Goal: Complete application form: Complete application form

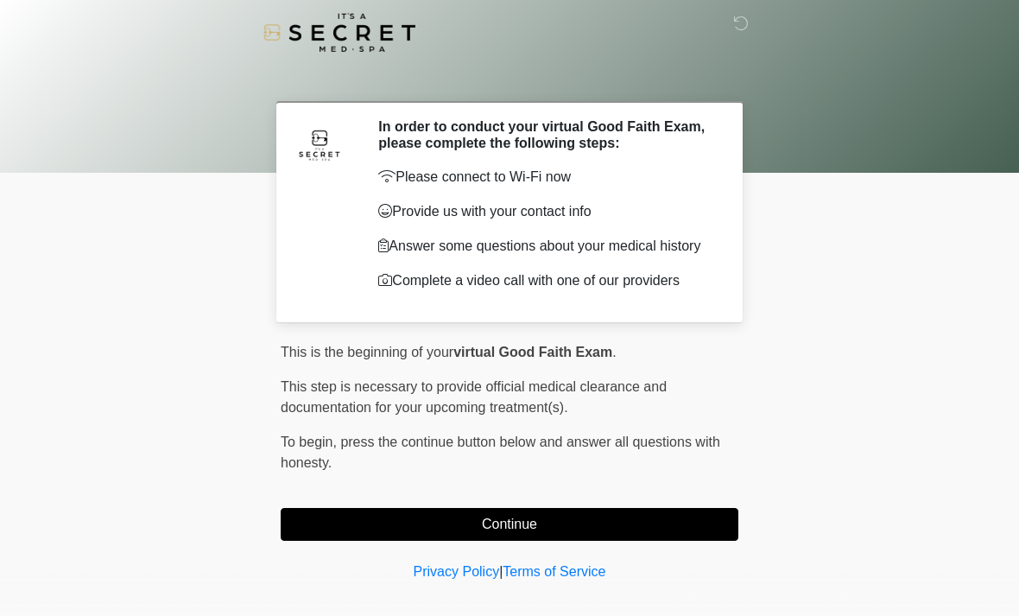
click at [0, 0] on html "‎ ‎ In order to conduct your virtual Good Faith Exam, please complete the follo…" at bounding box center [509, 308] width 1019 height 616
click at [409, 355] on span "This is the beginning of your" at bounding box center [367, 352] width 173 height 15
click at [0, 0] on html "‎ ‎ In order to conduct your virtual Good Faith Exam, please complete the follo…" at bounding box center [509, 308] width 1019 height 616
click at [410, 356] on span "This is the beginning of your" at bounding box center [367, 352] width 173 height 15
click at [712, 522] on button "Continue" at bounding box center [510, 524] width 458 height 33
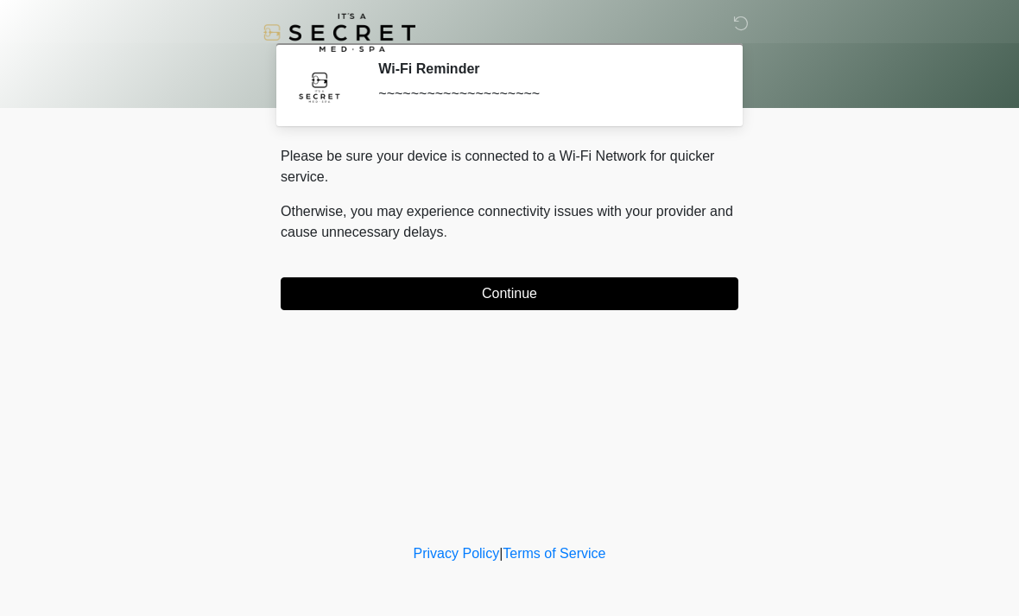
click at [321, 306] on button "Continue" at bounding box center [510, 293] width 458 height 33
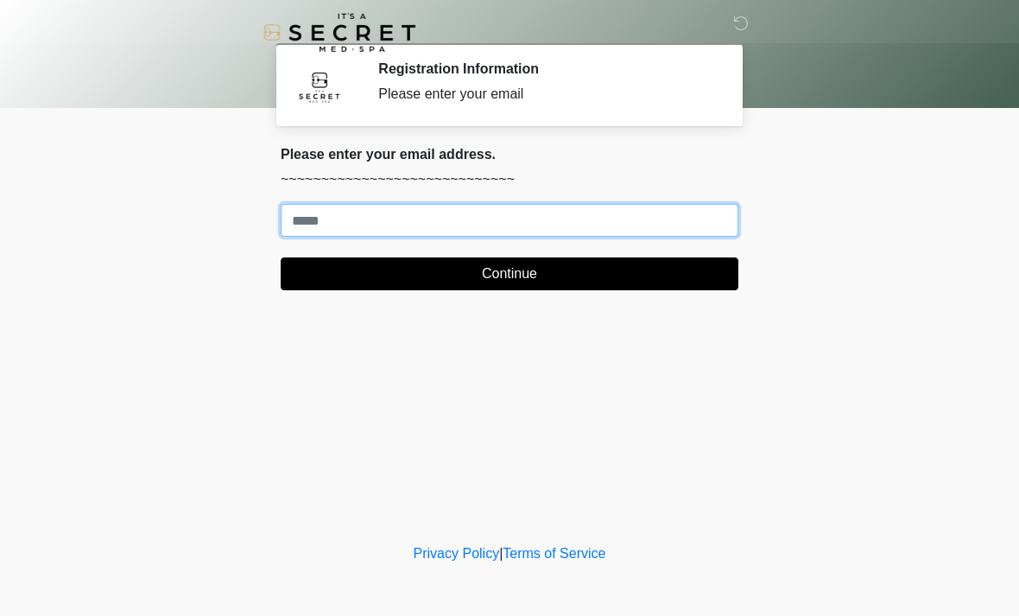
click at [312, 207] on input "Where should we email your treatment plan?" at bounding box center [510, 220] width 458 height 33
type input "**********"
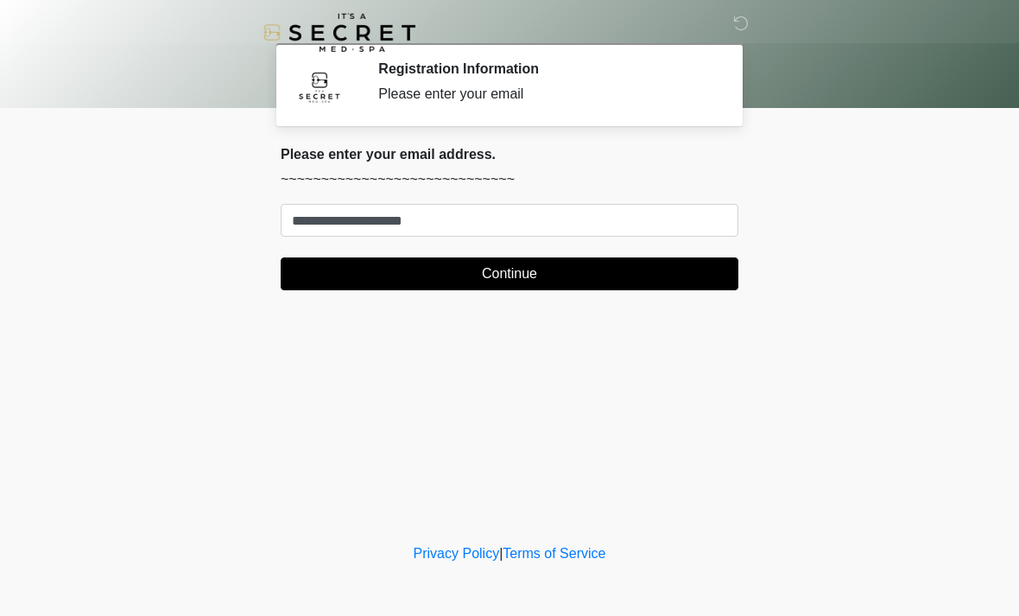
click at [505, 271] on button "Continue" at bounding box center [510, 273] width 458 height 33
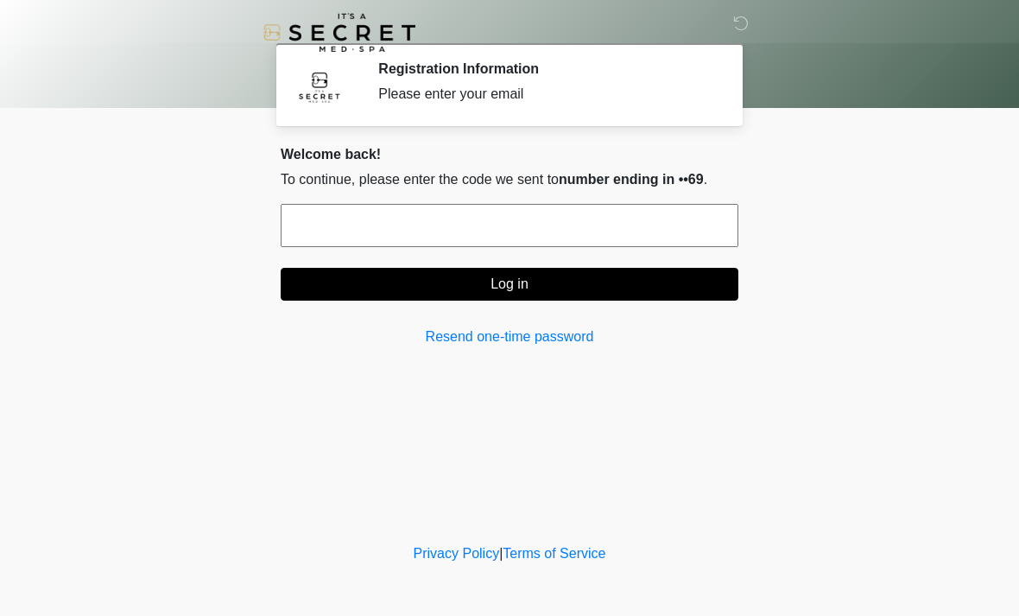
click at [316, 225] on input "text" at bounding box center [510, 225] width 458 height 43
type input "*"
type input "******"
click at [510, 285] on button "Log in" at bounding box center [510, 284] width 458 height 33
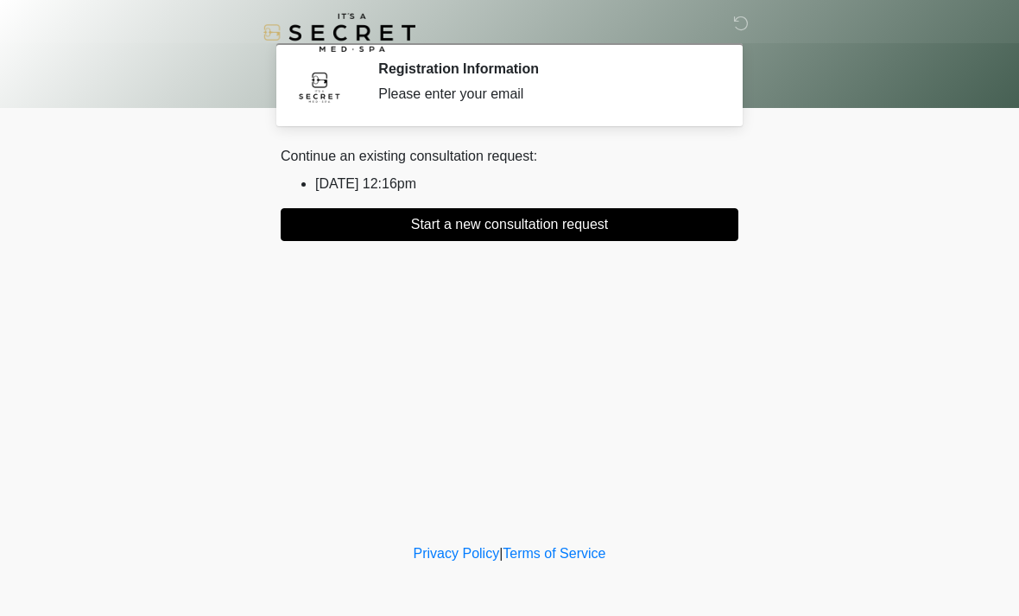
click at [503, 219] on button "Start a new consultation request" at bounding box center [510, 224] width 458 height 33
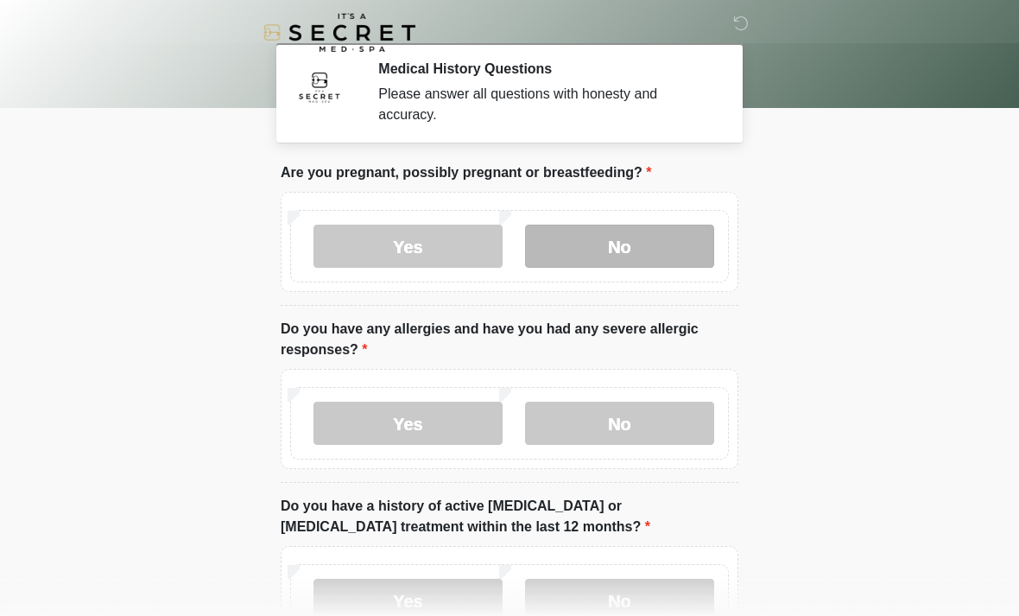
click at [611, 248] on label "No" at bounding box center [619, 246] width 189 height 43
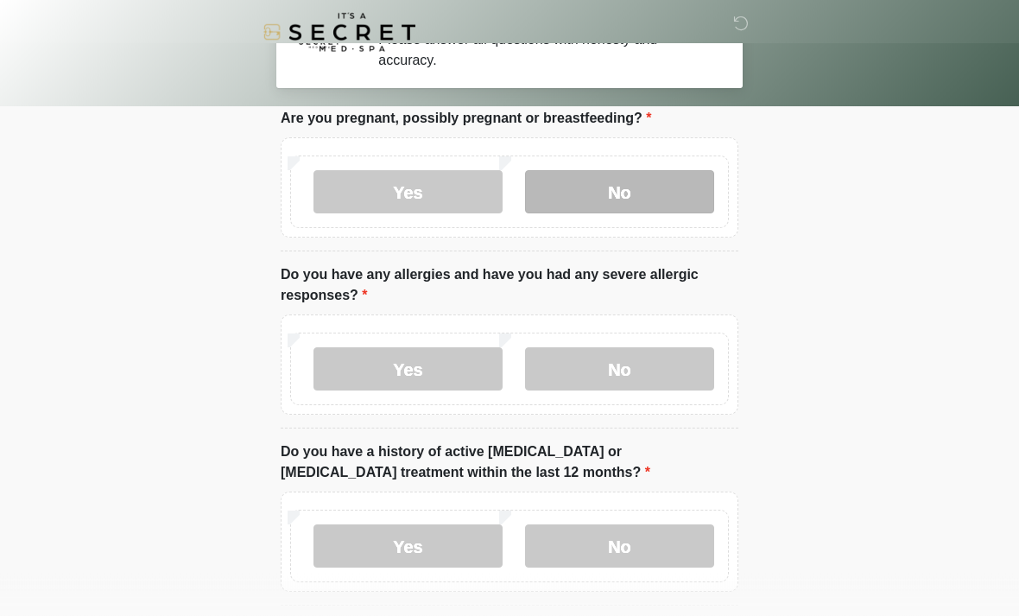
scroll to position [61, 0]
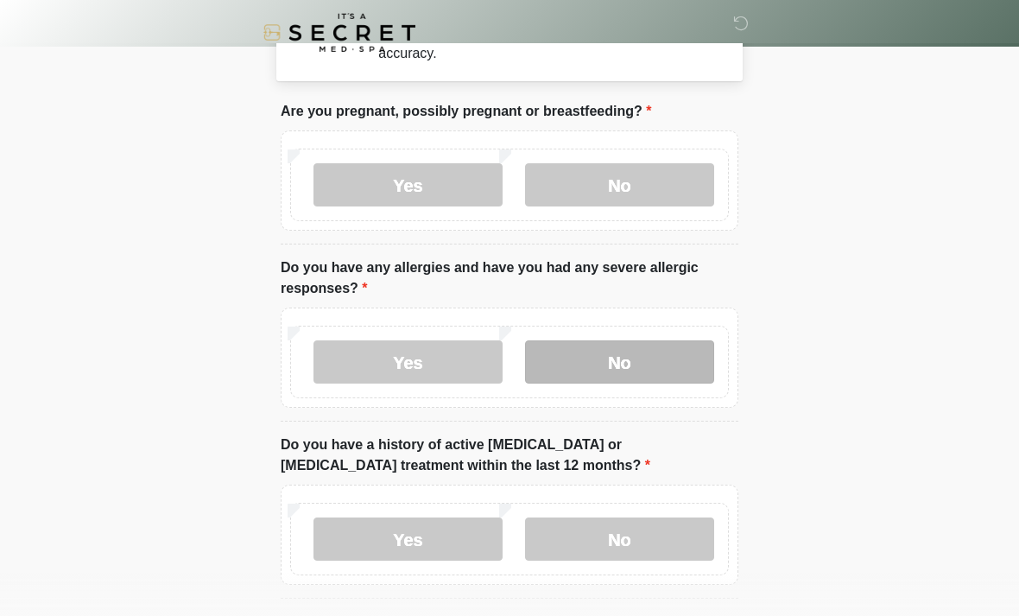
click at [625, 361] on label "No" at bounding box center [619, 361] width 189 height 43
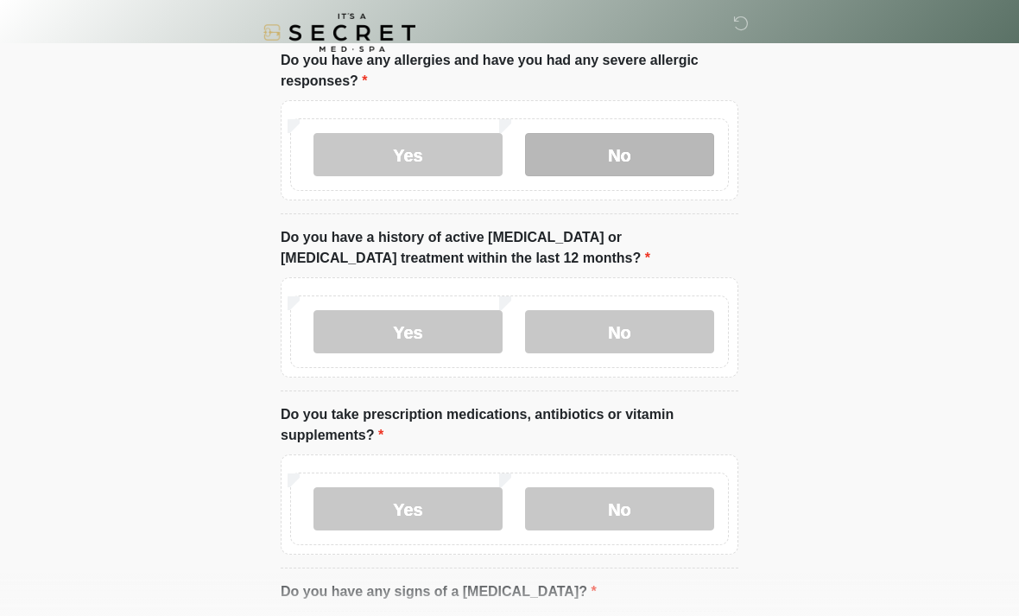
scroll to position [271, 0]
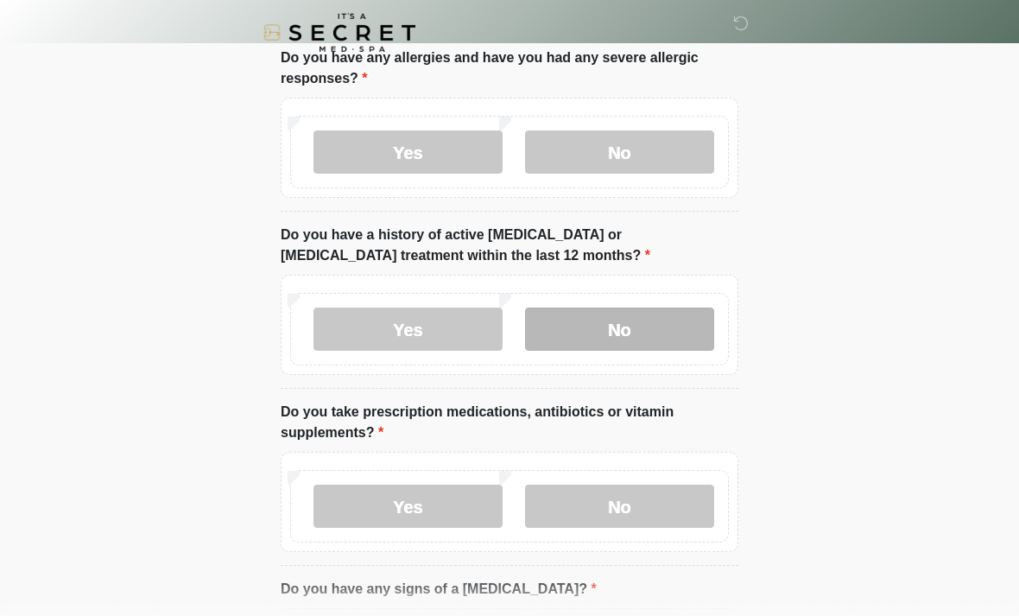
click at [610, 334] on label "No" at bounding box center [619, 328] width 189 height 43
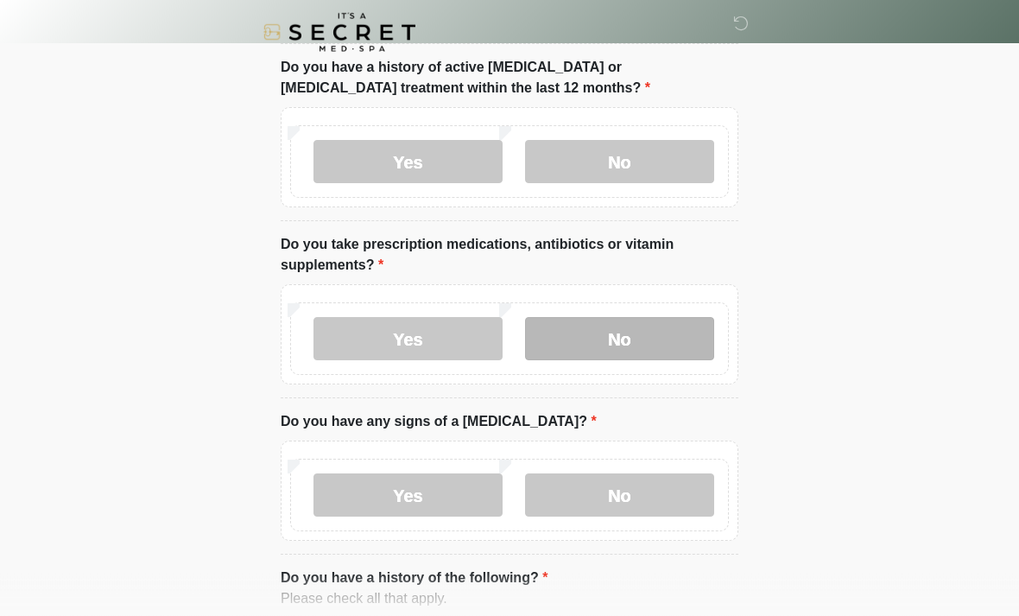
click at [604, 342] on label "No" at bounding box center [619, 339] width 189 height 43
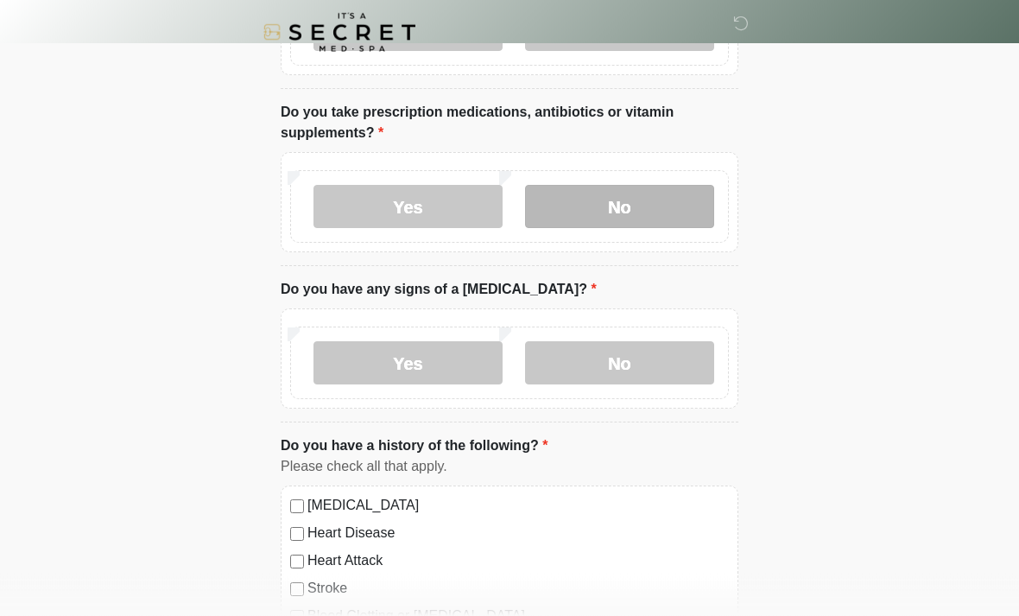
scroll to position [571, 0]
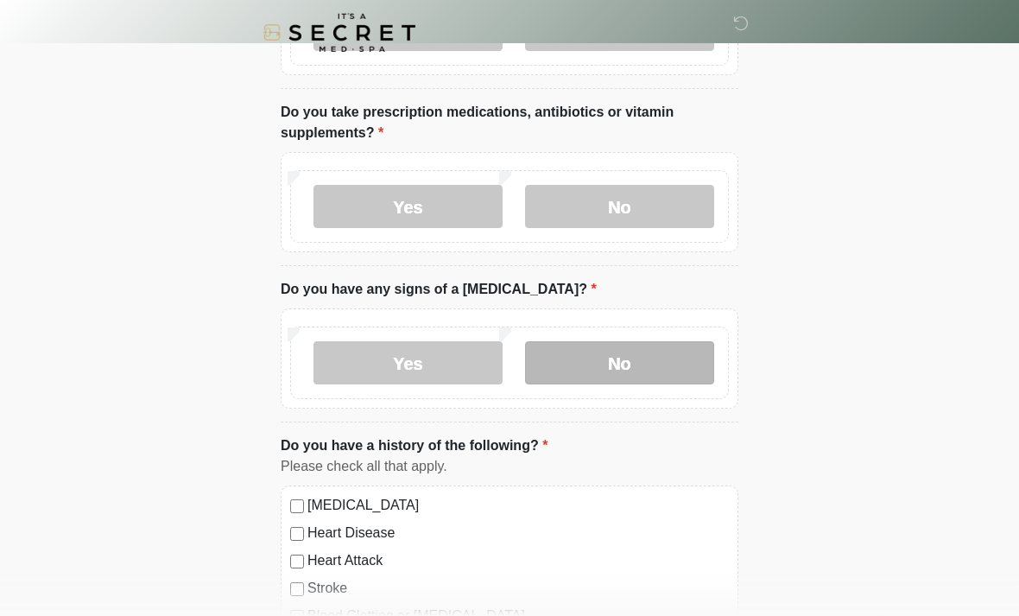
click at [617, 365] on label "No" at bounding box center [619, 362] width 189 height 43
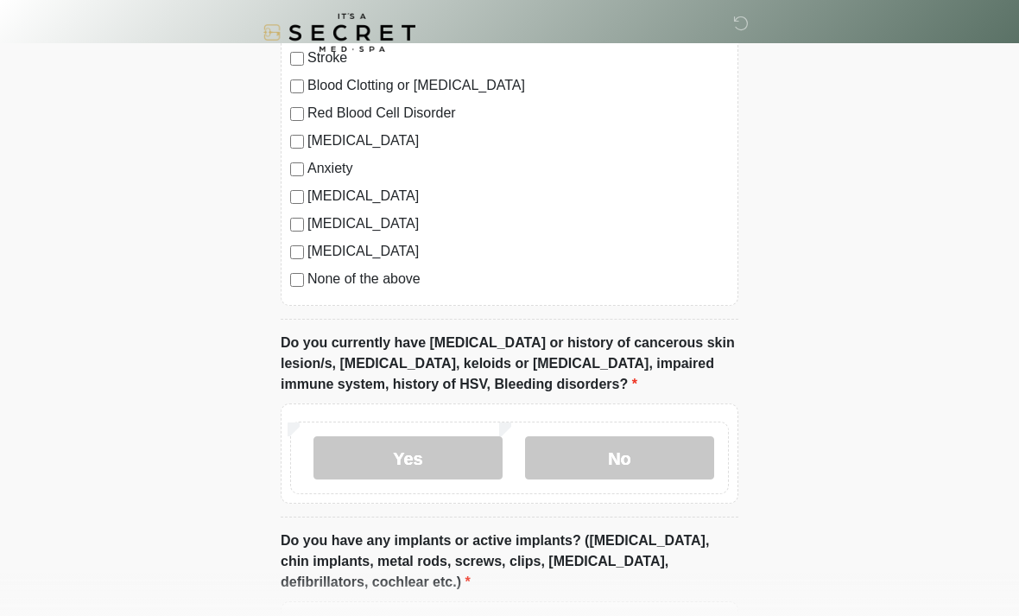
scroll to position [1103, 0]
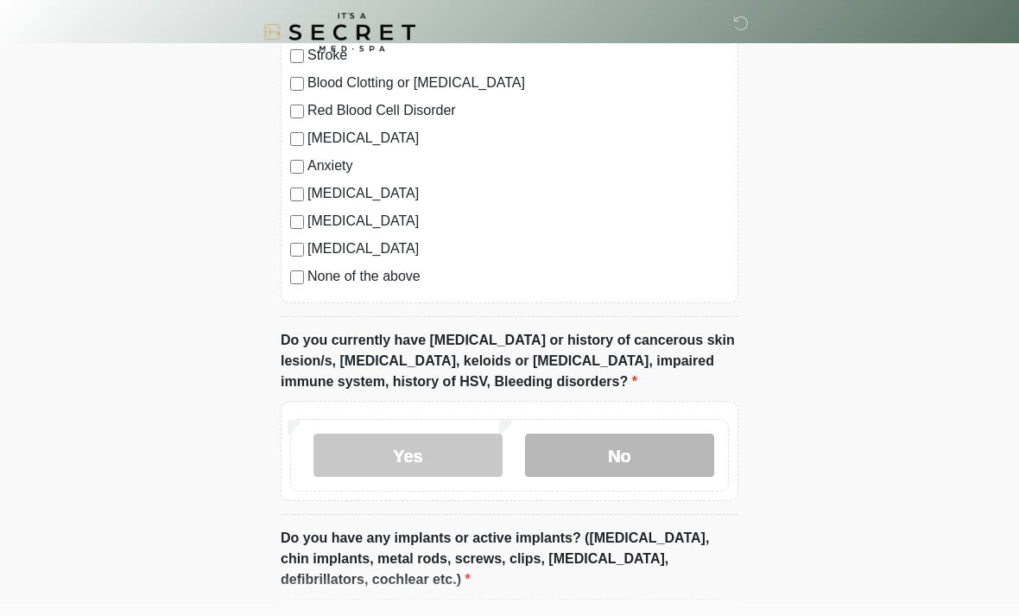
click at [604, 454] on label "No" at bounding box center [619, 455] width 189 height 43
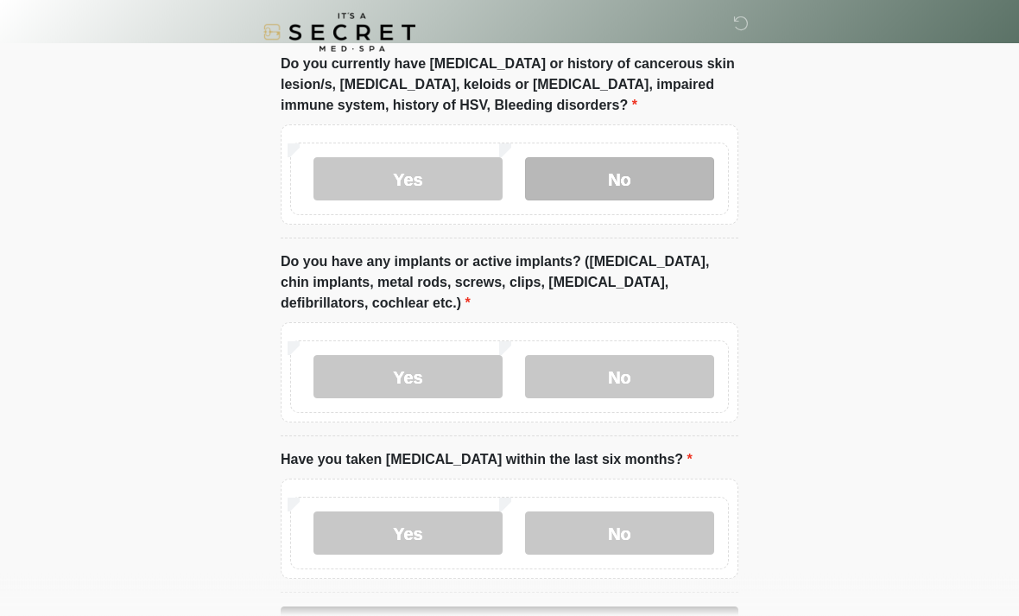
scroll to position [1382, 0]
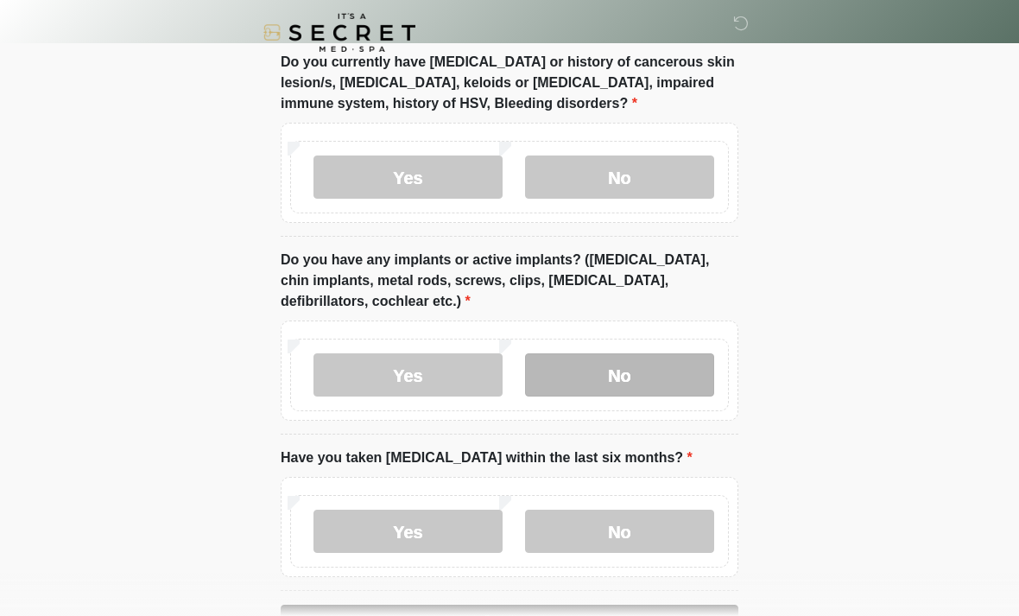
click at [614, 373] on label "No" at bounding box center [619, 374] width 189 height 43
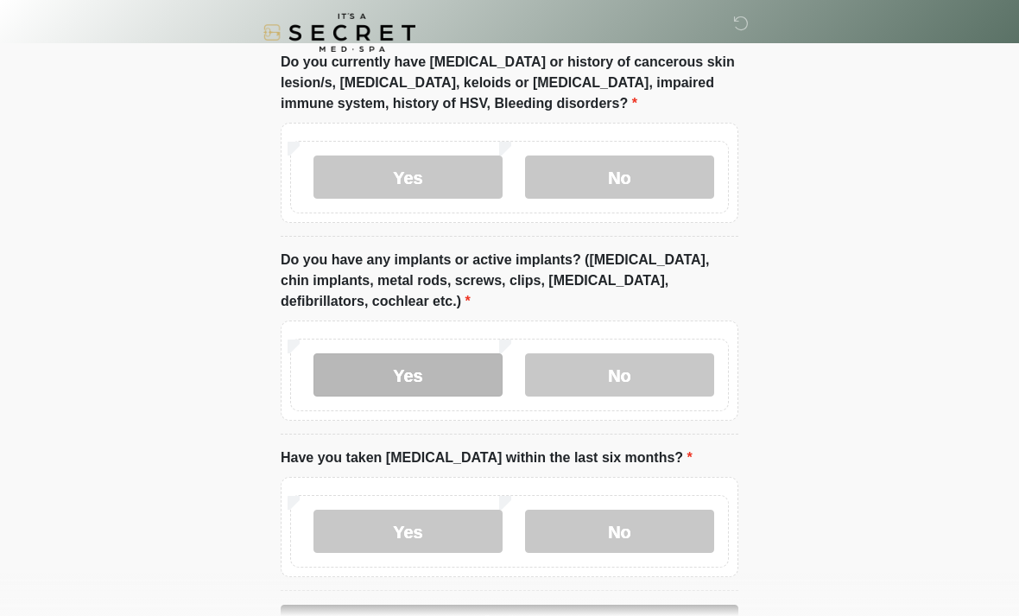
click at [415, 374] on label "Yes" at bounding box center [407, 374] width 189 height 43
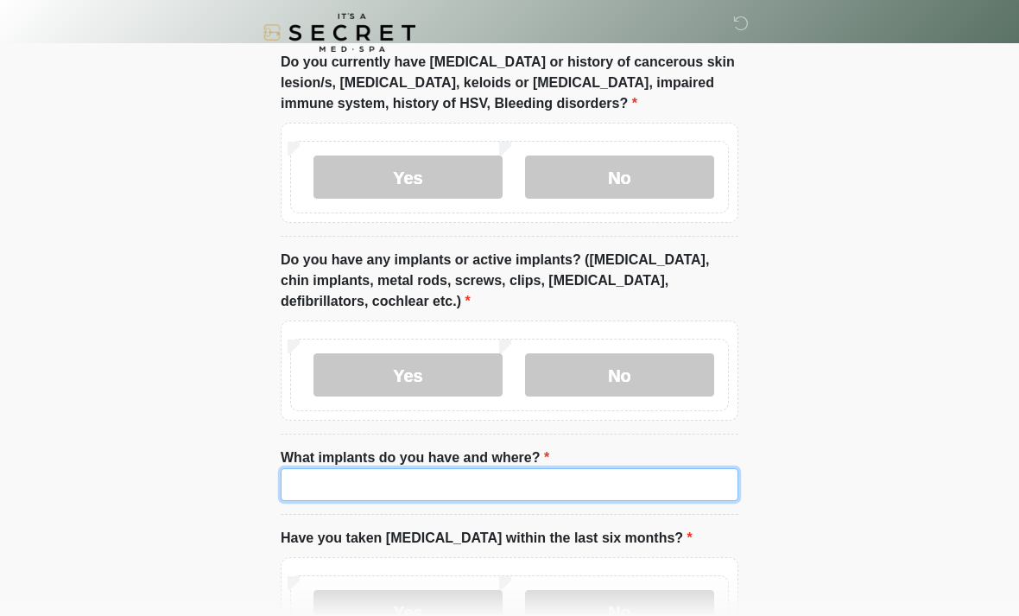
click at [317, 489] on input "What implants do you have and where?" at bounding box center [510, 484] width 458 height 33
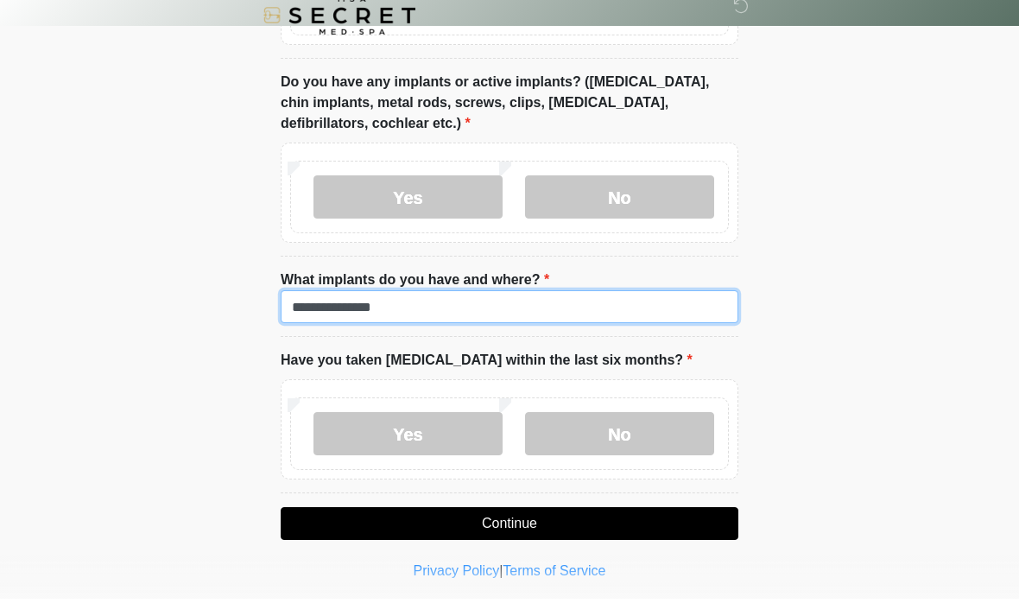
scroll to position [1544, 0]
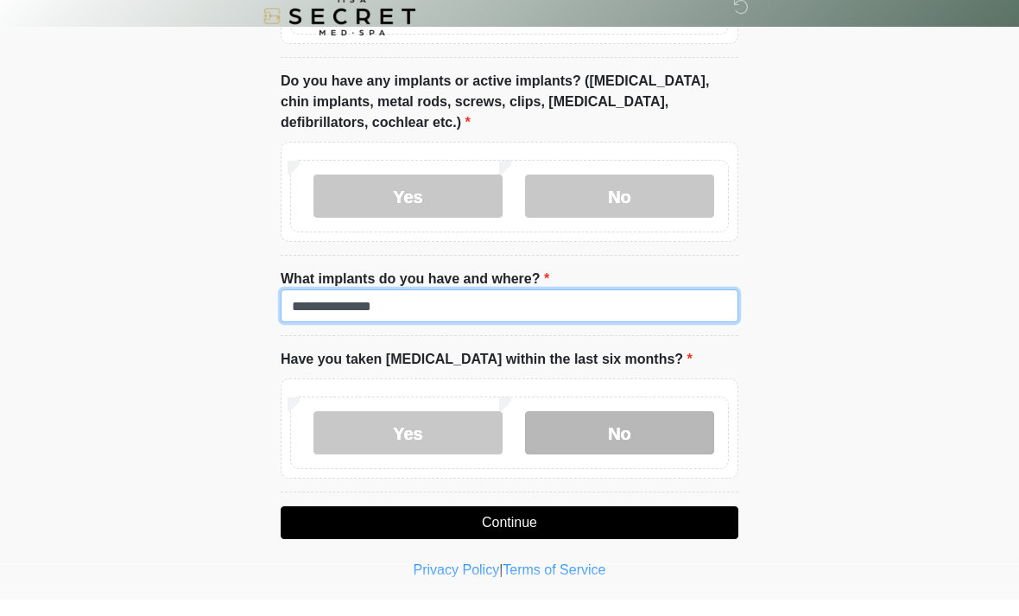
type input "**********"
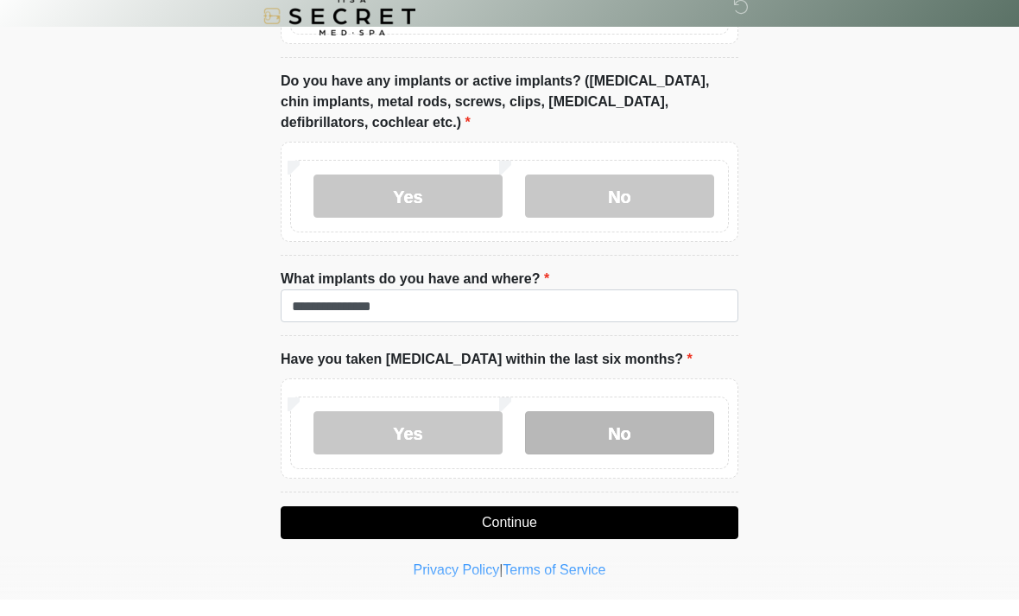
click at [612, 428] on label "No" at bounding box center [619, 448] width 189 height 43
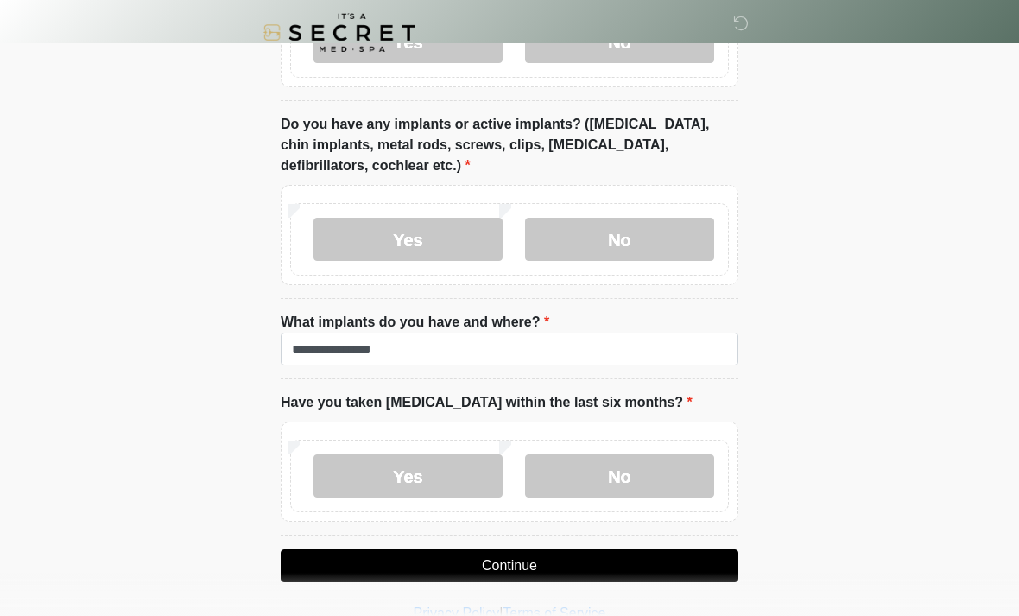
click at [505, 563] on button "Continue" at bounding box center [510, 565] width 458 height 33
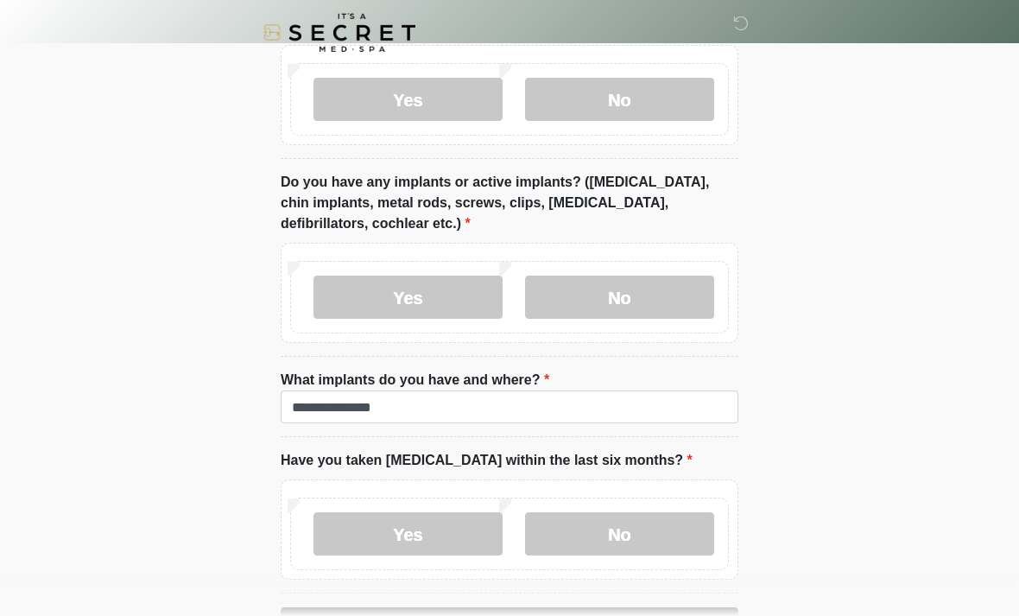
scroll to position [1517, 0]
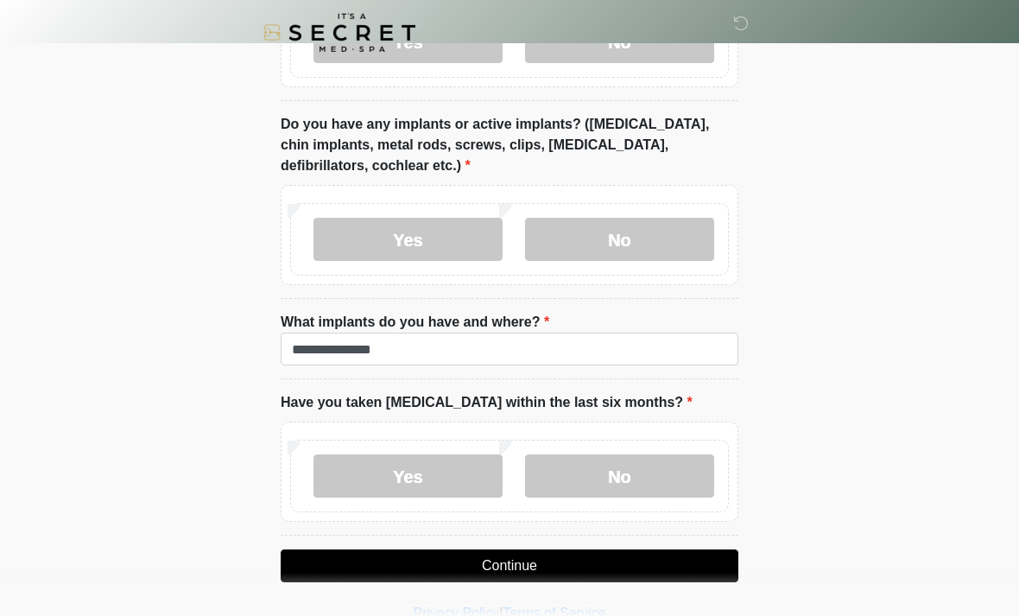
click at [501, 556] on button "Continue" at bounding box center [510, 565] width 458 height 33
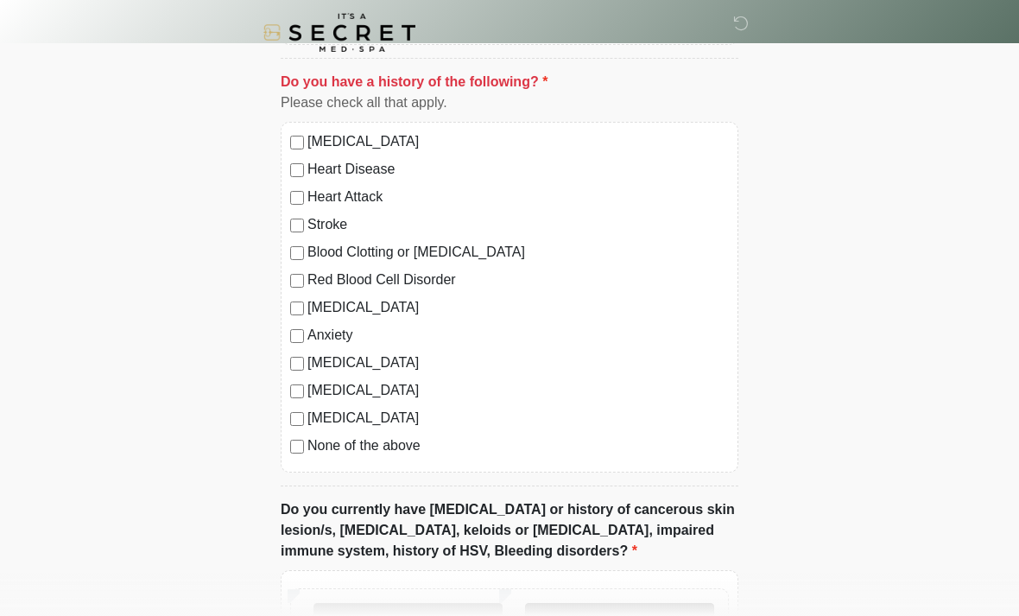
click at [617, 615] on label "No" at bounding box center [619, 624] width 189 height 43
click at [614, 615] on label "No" at bounding box center [619, 624] width 189 height 43
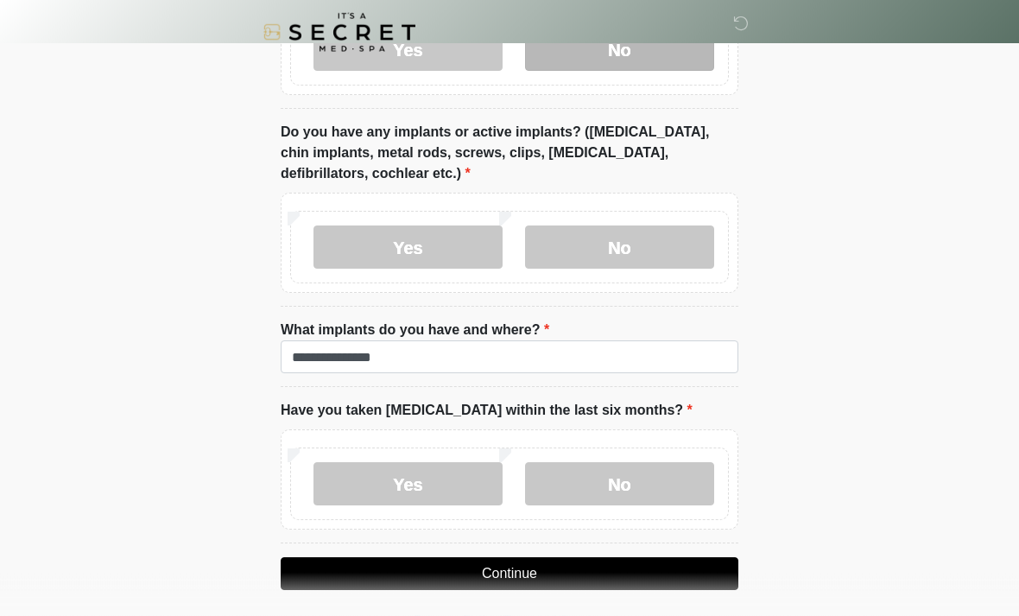
scroll to position [1517, 0]
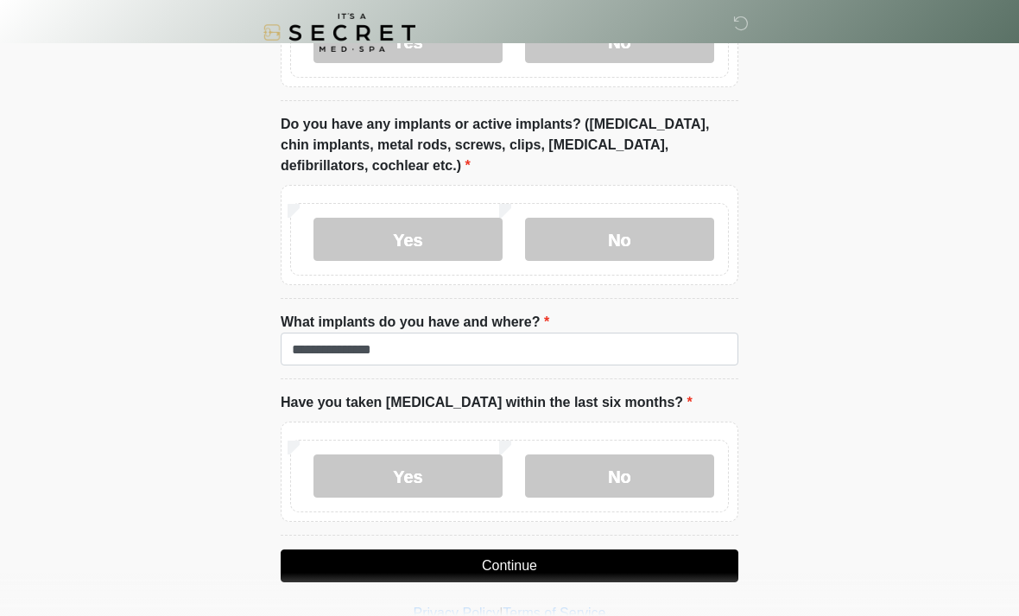
click at [500, 564] on button "Continue" at bounding box center [510, 565] width 458 height 33
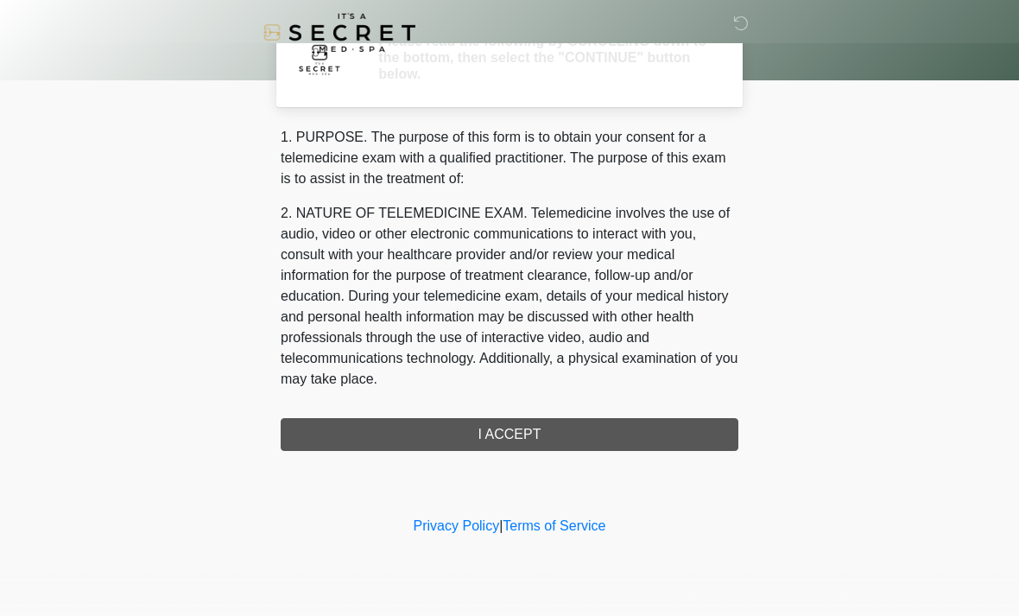
scroll to position [0, 0]
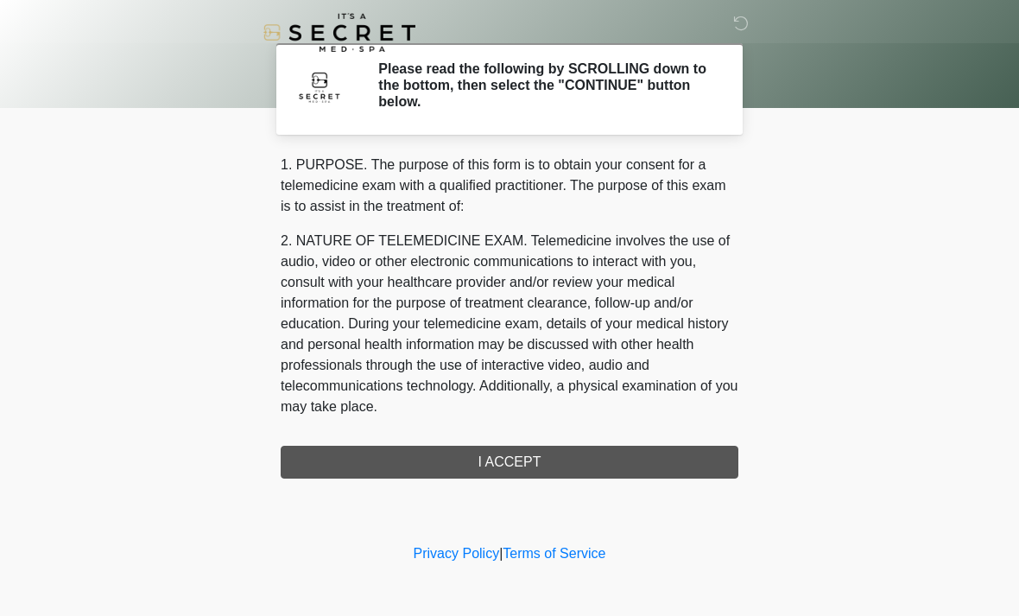
click at [509, 457] on div "1. PURPOSE. The purpose of this form is to obtain your consent for a telemedici…" at bounding box center [510, 317] width 458 height 324
click at [502, 472] on div "1. PURPOSE. The purpose of this form is to obtain your consent for a telemedici…" at bounding box center [510, 317] width 458 height 324
click at [496, 459] on div "1. PURPOSE. The purpose of this form is to obtain your consent for a telemedici…" at bounding box center [510, 317] width 458 height 324
click at [501, 460] on div "1. PURPOSE. The purpose of this form is to obtain your consent for a telemedici…" at bounding box center [510, 317] width 458 height 324
click at [501, 453] on div "1. PURPOSE. The purpose of this form is to obtain your consent for a telemedici…" at bounding box center [510, 317] width 458 height 324
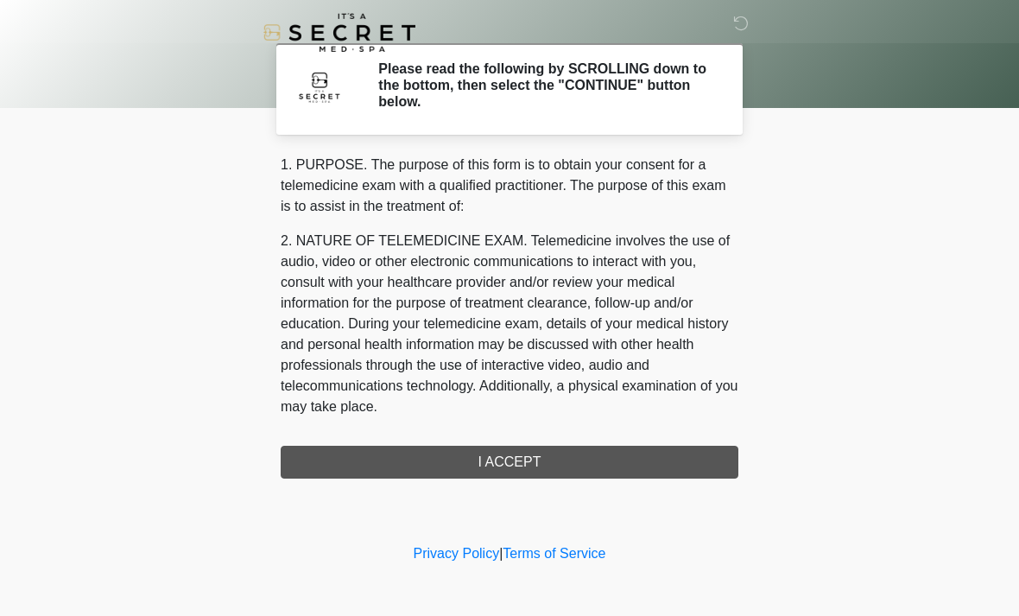
click at [499, 453] on div "1. PURPOSE. The purpose of this form is to obtain your consent for a telemedici…" at bounding box center [510, 317] width 458 height 324
click at [498, 452] on div "1. PURPOSE. The purpose of this form is to obtain your consent for a telemedici…" at bounding box center [510, 317] width 458 height 324
click at [498, 443] on div "1. PURPOSE. The purpose of this form is to obtain your consent for a telemedici…" at bounding box center [510, 317] width 458 height 324
click at [495, 451] on div "1. PURPOSE. The purpose of this form is to obtain your consent for a telemedici…" at bounding box center [510, 317] width 458 height 324
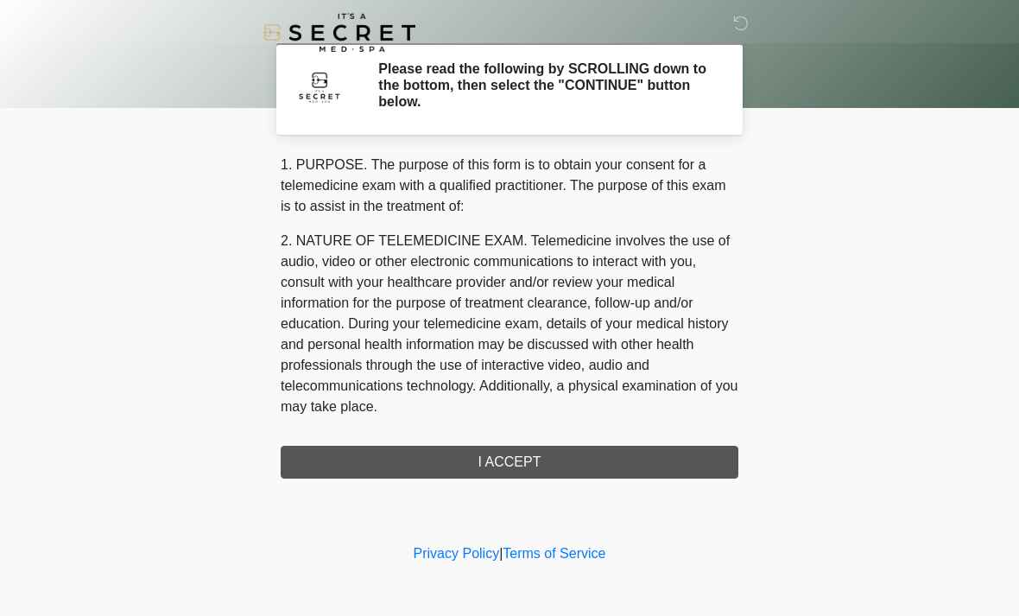
click at [490, 447] on div "1. PURPOSE. The purpose of this form is to obtain your consent for a telemedici…" at bounding box center [510, 317] width 458 height 324
click at [489, 447] on div "1. PURPOSE. The purpose of this form is to obtain your consent for a telemedici…" at bounding box center [510, 317] width 458 height 324
click at [488, 446] on div "1. PURPOSE. The purpose of this form is to obtain your consent for a telemedici…" at bounding box center [510, 317] width 458 height 324
click at [494, 448] on div "1. PURPOSE. The purpose of this form is to obtain your consent for a telemedici…" at bounding box center [510, 317] width 458 height 324
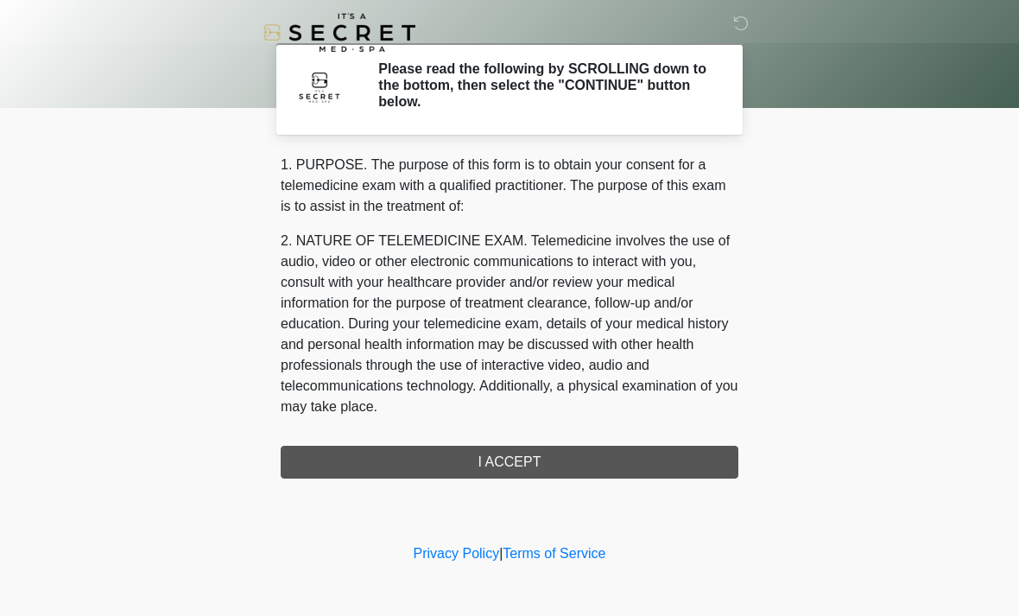
click at [504, 465] on div "1. PURPOSE. The purpose of this form is to obtain your consent for a telemedici…" at bounding box center [510, 317] width 458 height 324
click at [503, 465] on div "1. PURPOSE. The purpose of this form is to obtain your consent for a telemedici…" at bounding box center [510, 317] width 458 height 324
click at [493, 433] on div "1. PURPOSE. The purpose of this form is to obtain your consent for a telemedici…" at bounding box center [510, 317] width 458 height 324
click at [492, 432] on div "1. PURPOSE. The purpose of this form is to obtain your consent for a telemedici…" at bounding box center [510, 317] width 458 height 324
click at [483, 449] on div "1. PURPOSE. The purpose of this form is to obtain your consent for a telemedici…" at bounding box center [510, 317] width 458 height 324
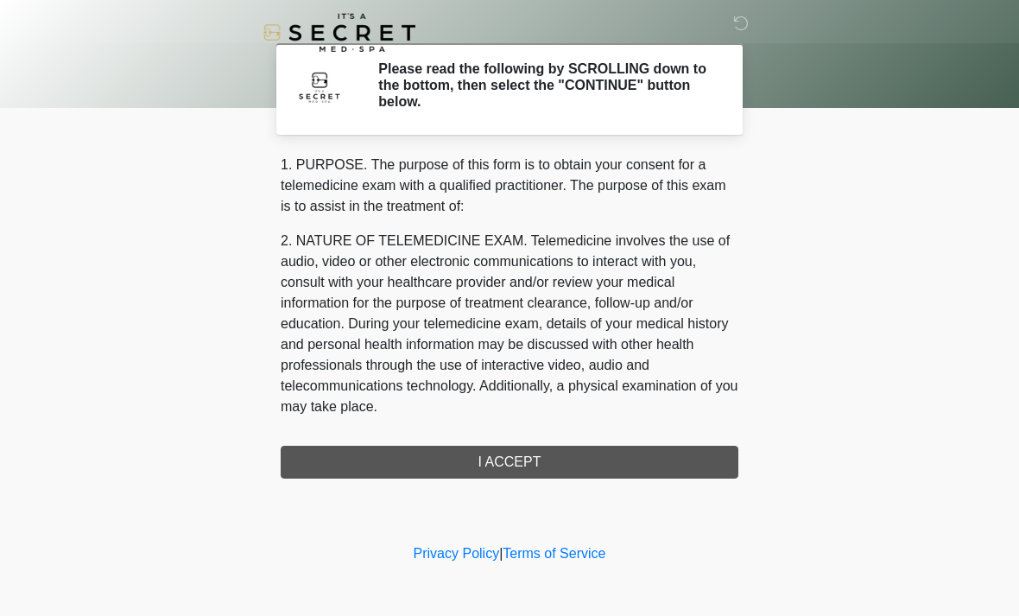
click at [483, 448] on div "1. PURPOSE. The purpose of this form is to obtain your consent for a telemedici…" at bounding box center [510, 317] width 458 height 324
click at [687, 455] on div "1. PURPOSE. The purpose of this form is to obtain your consent for a telemedici…" at bounding box center [510, 317] width 458 height 324
click at [367, 459] on div "1. PURPOSE. The purpose of this form is to obtain your consent for a telemedici…" at bounding box center [510, 317] width 458 height 324
click at [510, 454] on div "1. PURPOSE. The purpose of this form is to obtain your consent for a telemedici…" at bounding box center [510, 317] width 458 height 324
click at [504, 464] on div "1. PURPOSE. The purpose of this form is to obtain your consent for a telemedici…" at bounding box center [510, 317] width 458 height 324
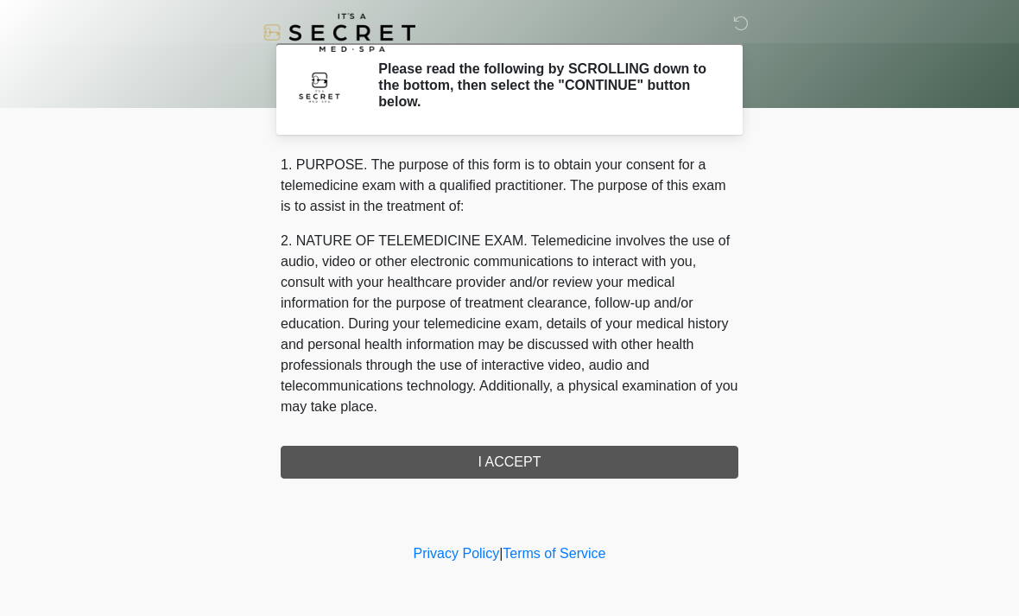
click at [504, 463] on div "1. PURPOSE. The purpose of this form is to obtain your consent for a telemedici…" at bounding box center [510, 317] width 458 height 324
click at [510, 460] on div "1. PURPOSE. The purpose of this form is to obtain your consent for a telemedici…" at bounding box center [510, 317] width 458 height 324
click at [494, 467] on div "1. PURPOSE. The purpose of this form is to obtain your consent for a telemedici…" at bounding box center [510, 317] width 458 height 324
click at [515, 465] on div "1. PURPOSE. The purpose of this form is to obtain your consent for a telemedici…" at bounding box center [510, 317] width 458 height 324
click at [498, 456] on div "1. PURPOSE. The purpose of this form is to obtain your consent for a telemedici…" at bounding box center [510, 317] width 458 height 324
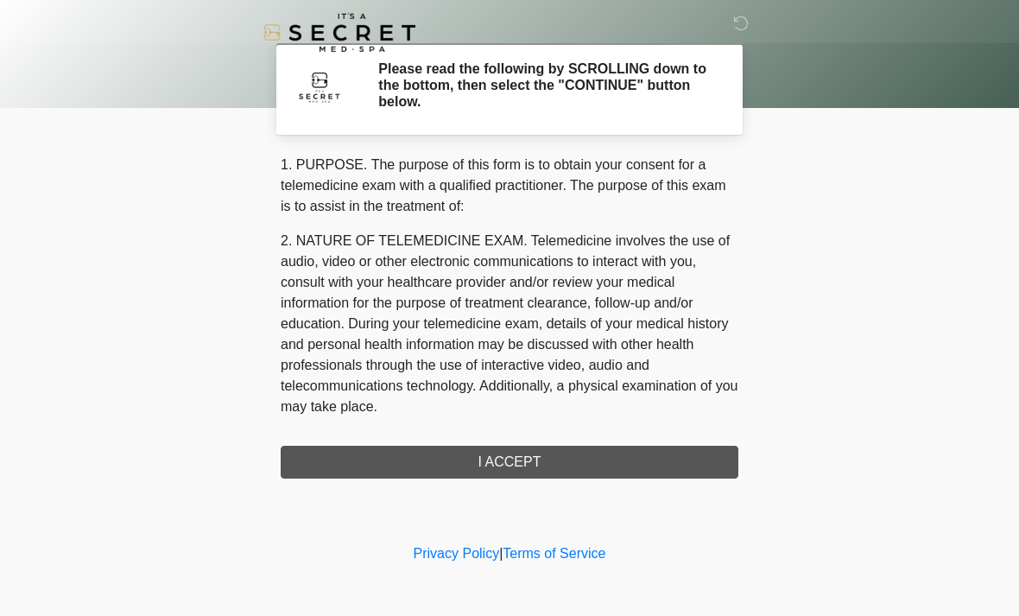
click at [497, 456] on div "1. PURPOSE. The purpose of this form is to obtain your consent for a telemedici…" at bounding box center [510, 317] width 458 height 324
click at [501, 446] on div "1. PURPOSE. The purpose of this form is to obtain your consent for a telemedici…" at bounding box center [510, 317] width 458 height 324
click at [510, 450] on div "1. PURPOSE. The purpose of this form is to obtain your consent for a telemedici…" at bounding box center [510, 317] width 458 height 324
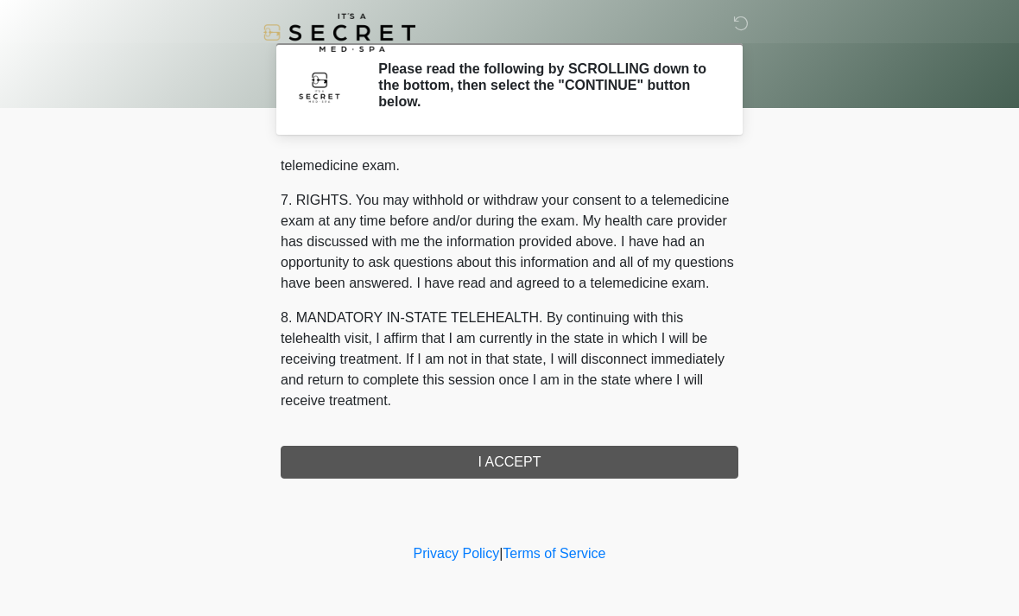
scroll to position [731, 0]
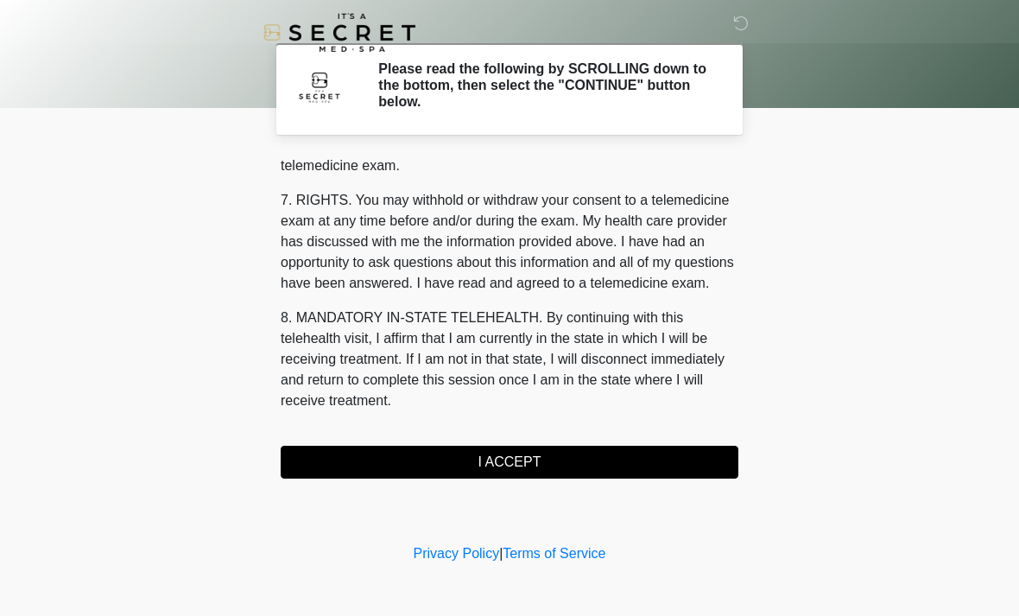
click at [370, 466] on button "I ACCEPT" at bounding box center [510, 462] width 458 height 33
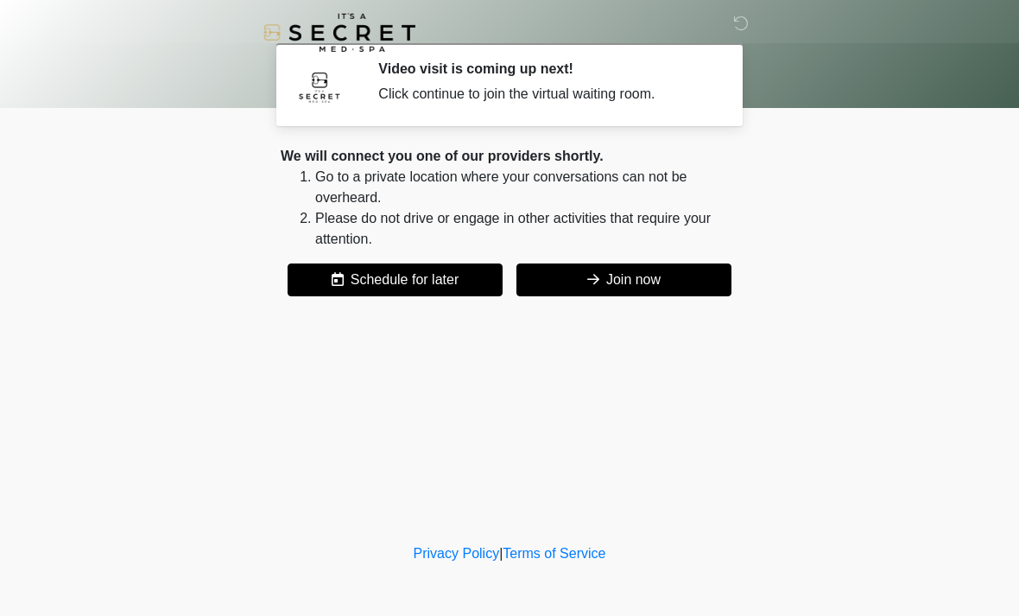
click at [647, 294] on button "Join now" at bounding box center [623, 279] width 215 height 33
